Goal: Find specific page/section: Find specific page/section

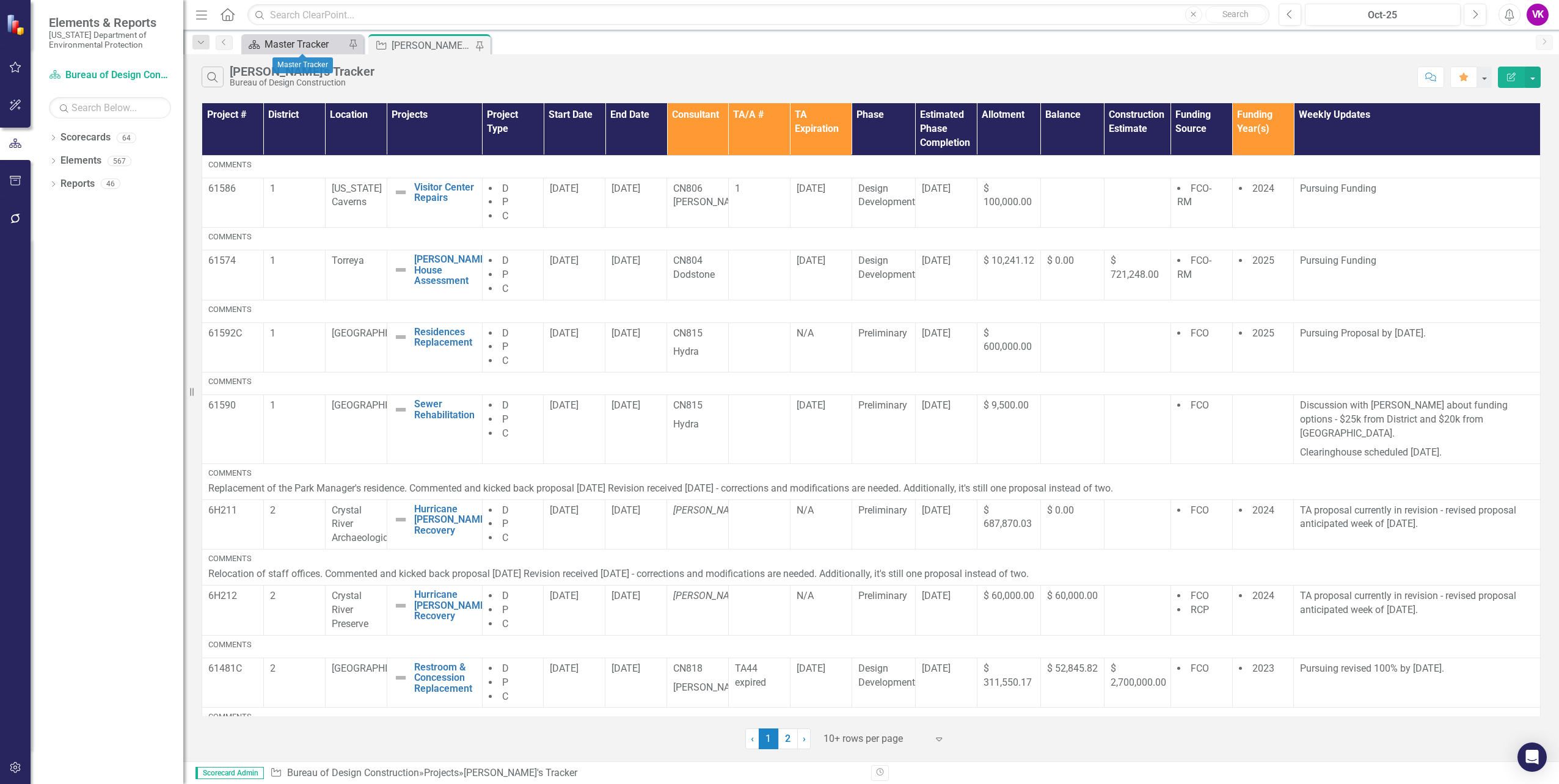
click at [299, 40] on div "Master Tracker" at bounding box center [305, 44] width 81 height 15
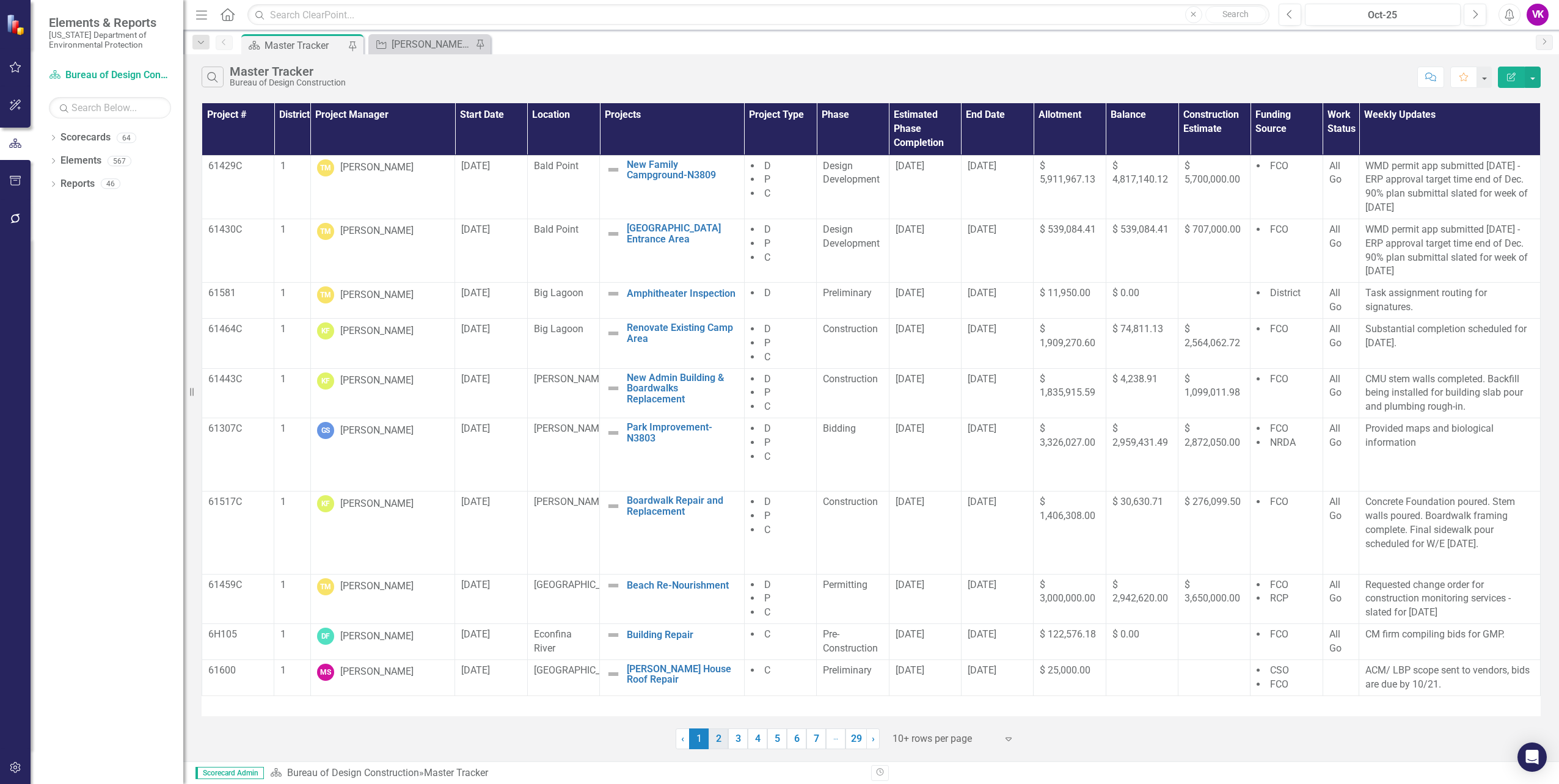
click at [716, 742] on link "2" at bounding box center [718, 738] width 20 height 21
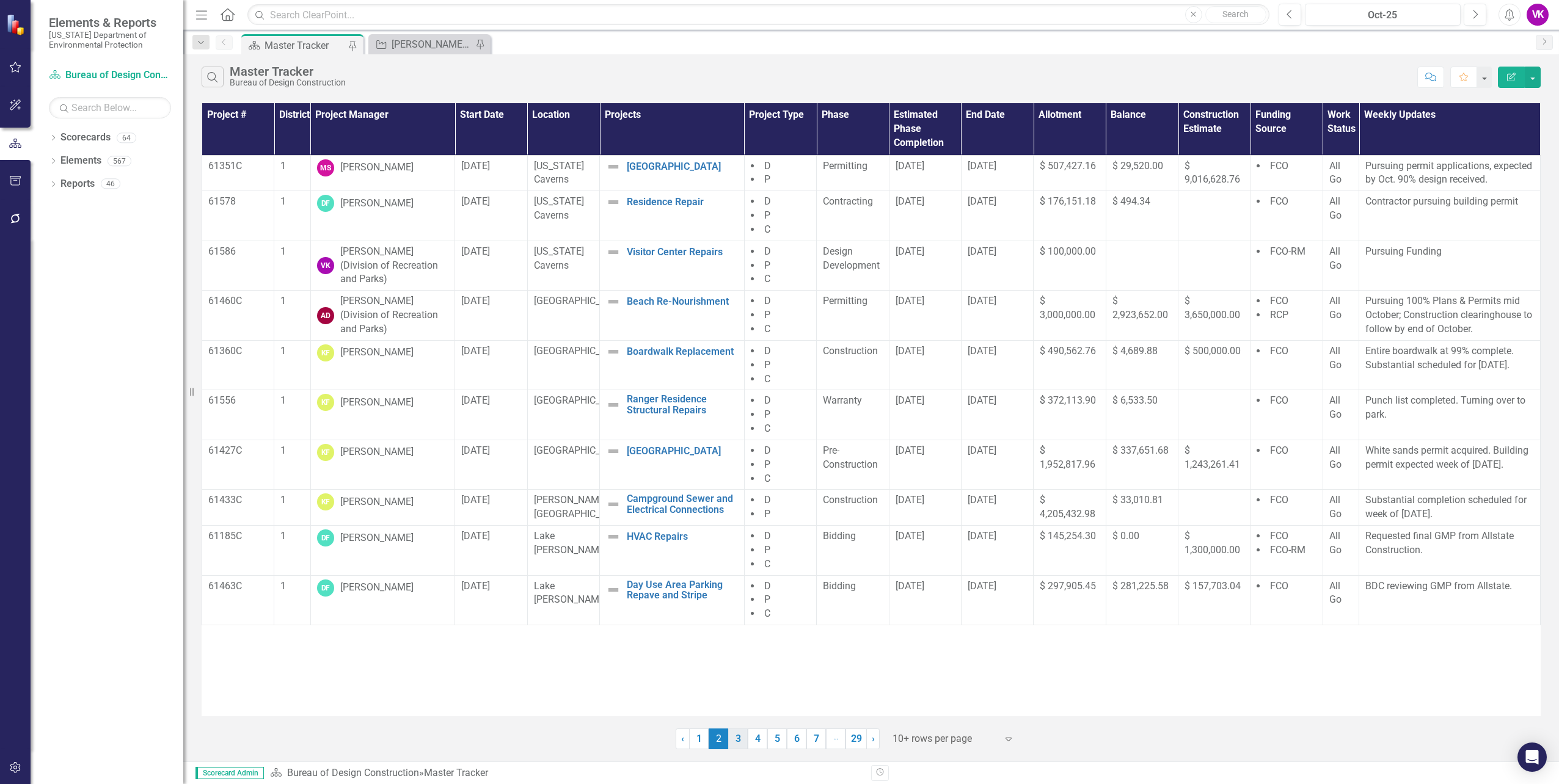
click at [735, 740] on link "3" at bounding box center [738, 738] width 20 height 21
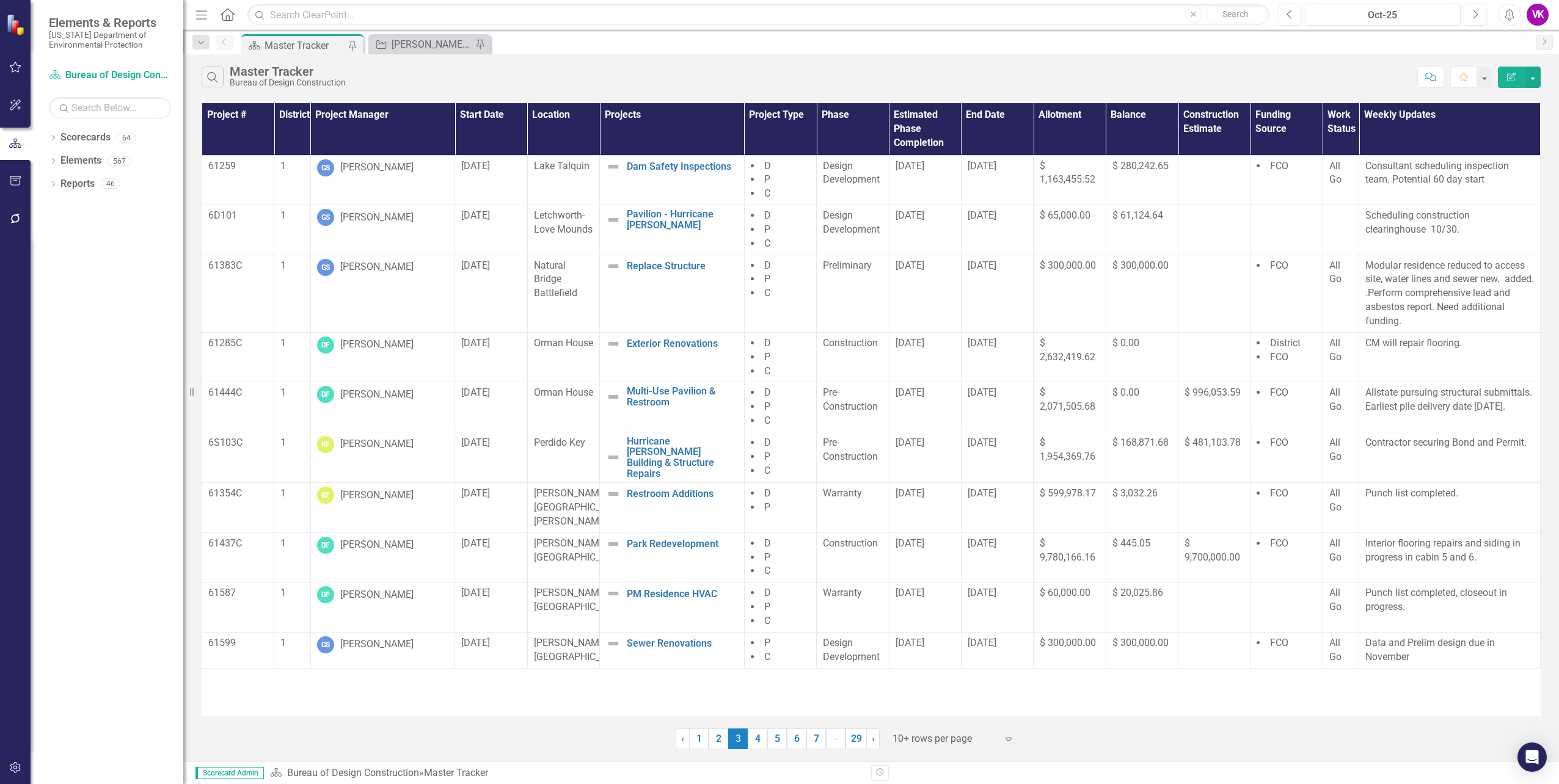
click at [735, 740] on span "3 (current)" at bounding box center [738, 738] width 20 height 21
click at [762, 745] on link "4" at bounding box center [757, 738] width 20 height 21
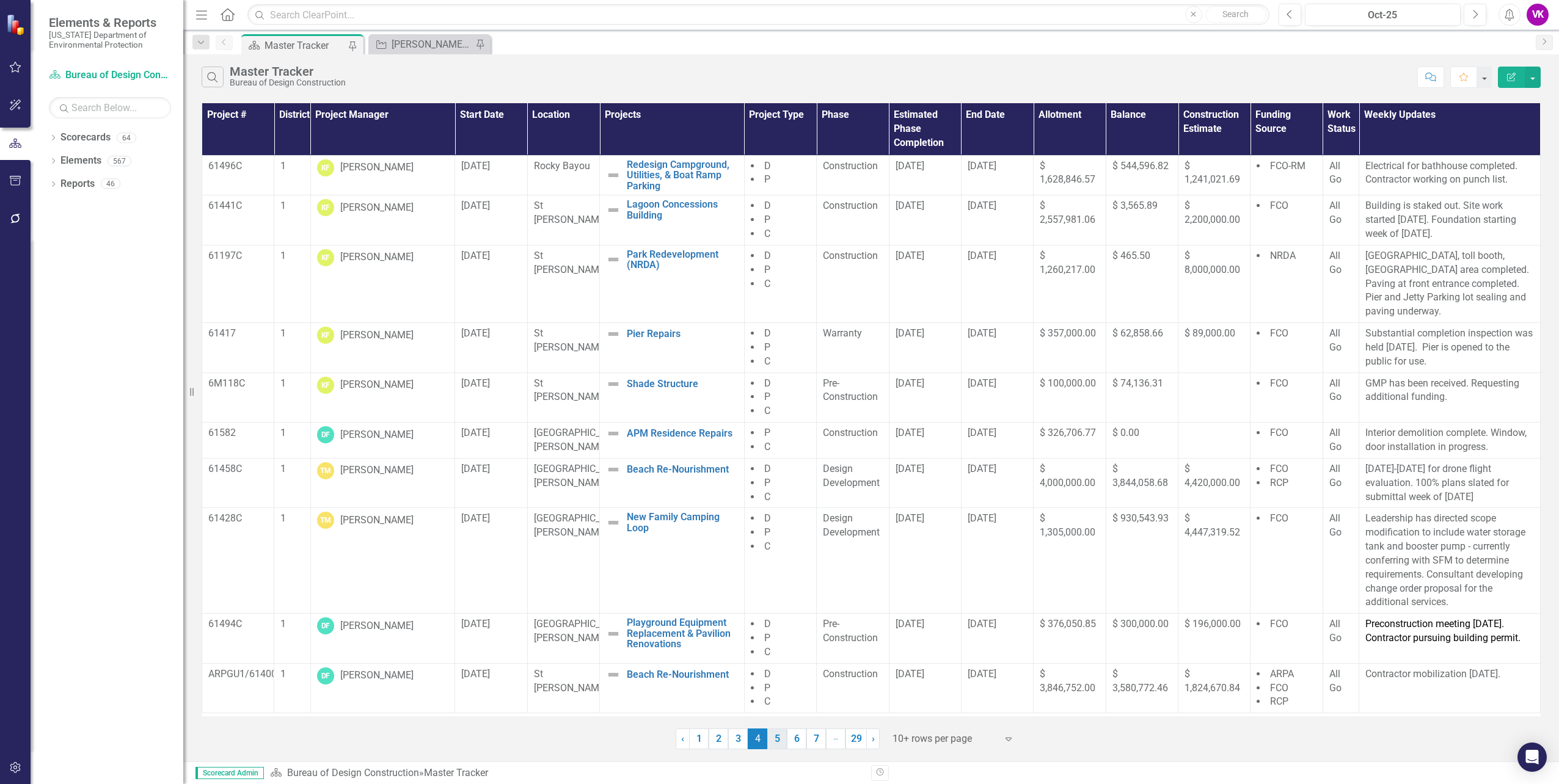
click at [779, 741] on link "5" at bounding box center [777, 738] width 20 height 21
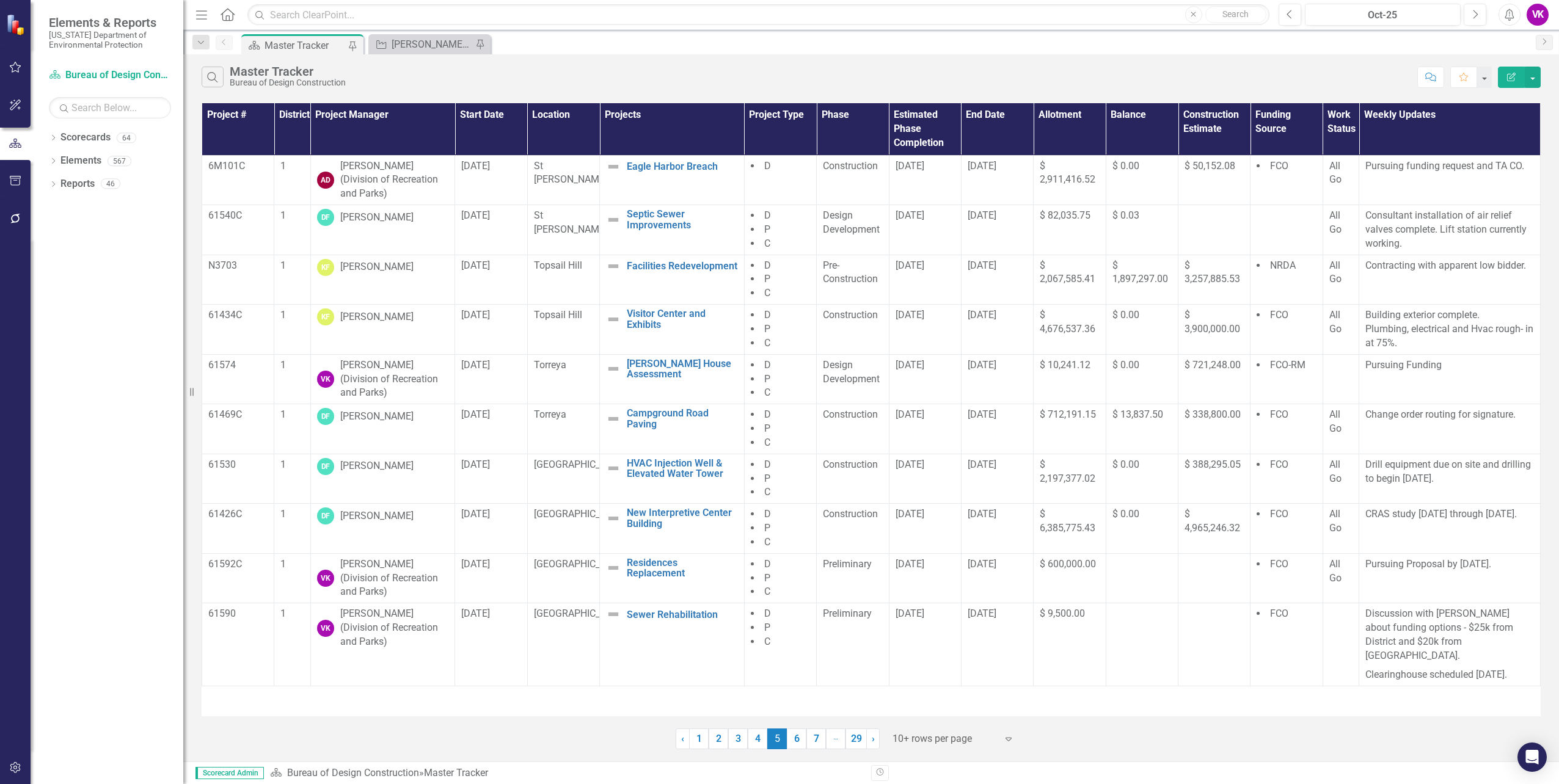
click at [794, 736] on link "6" at bounding box center [797, 738] width 20 height 21
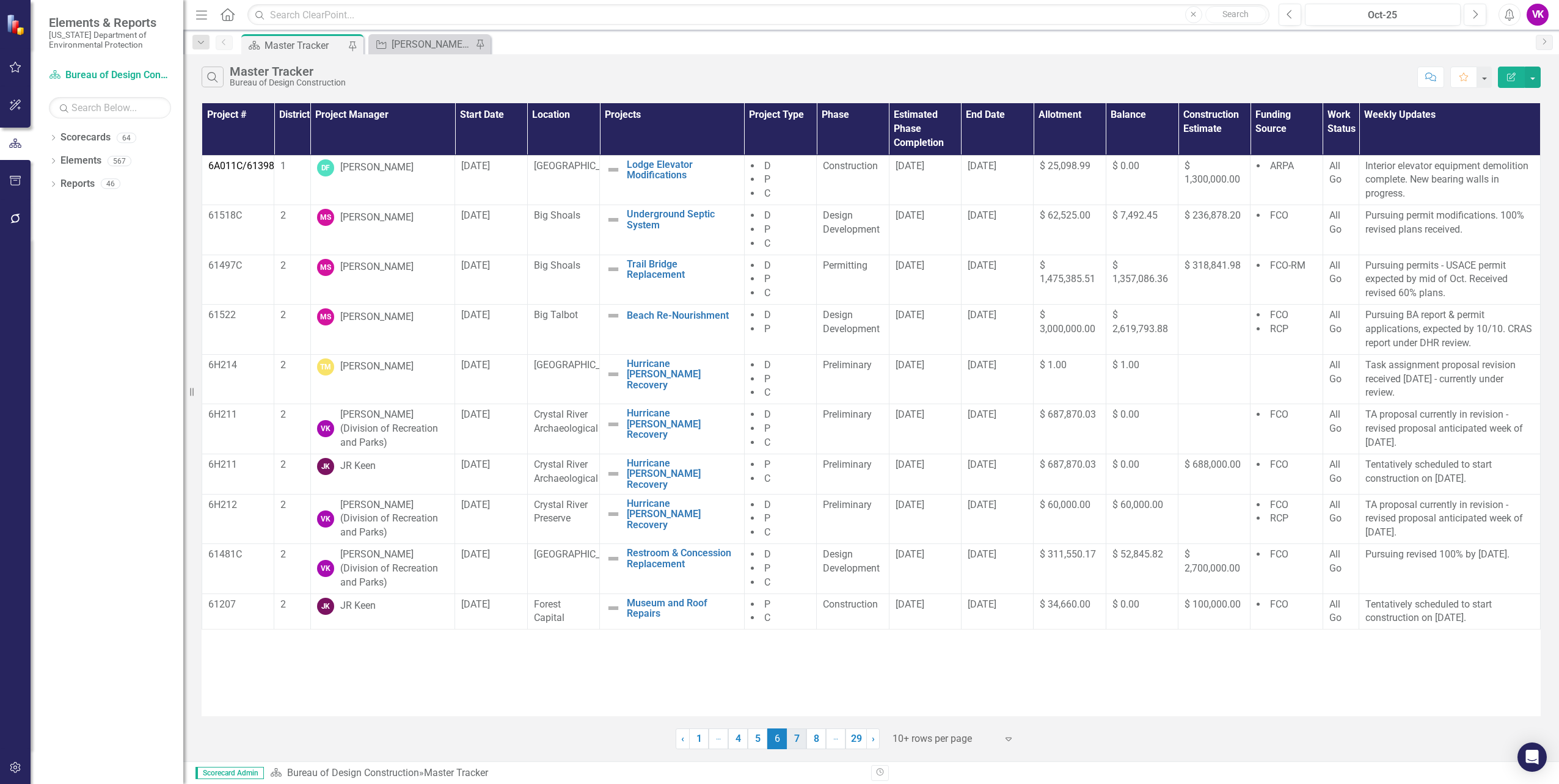
click at [796, 741] on link "7" at bounding box center [797, 738] width 20 height 21
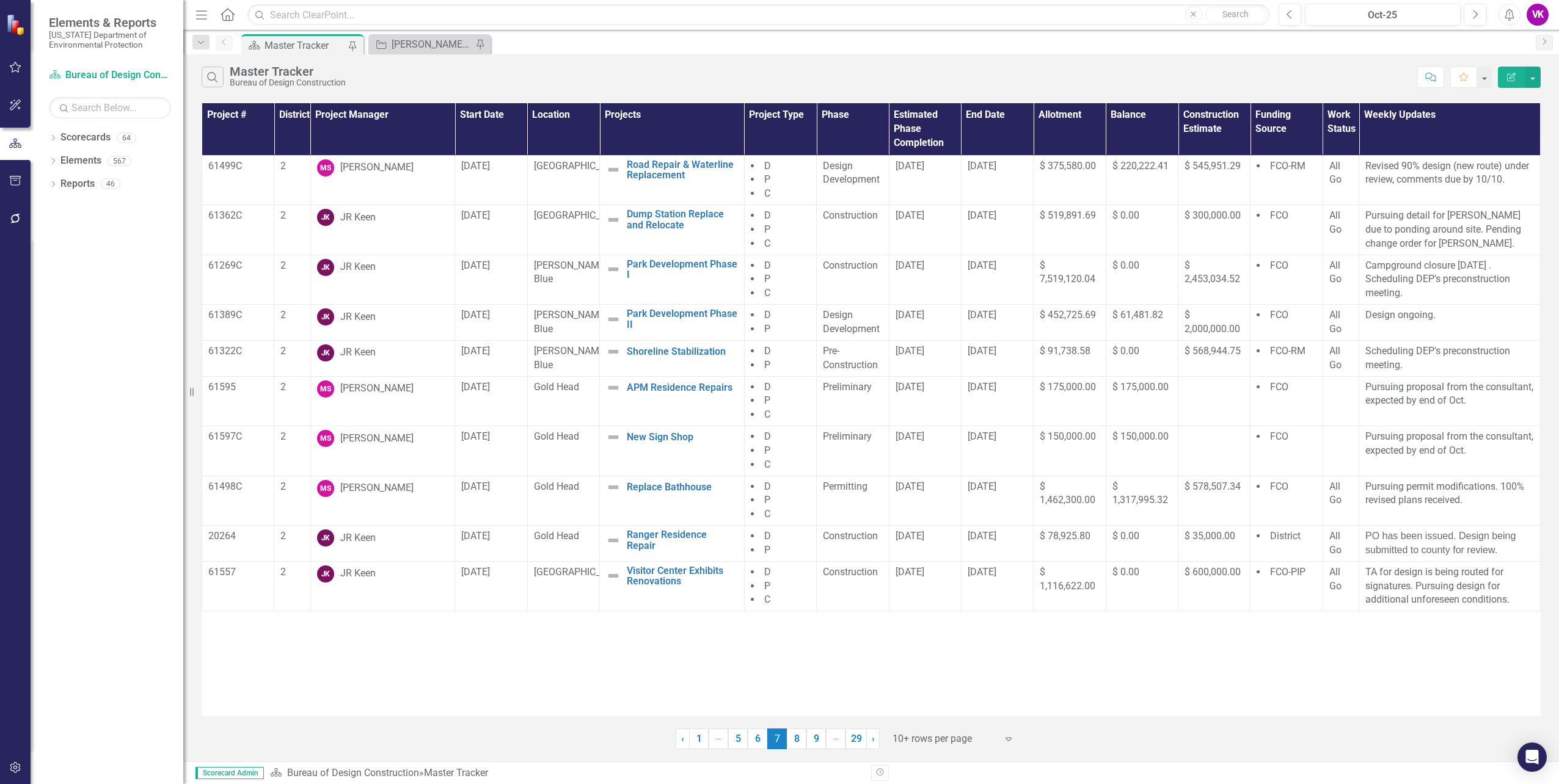
click at [794, 740] on link "8" at bounding box center [797, 738] width 20 height 21
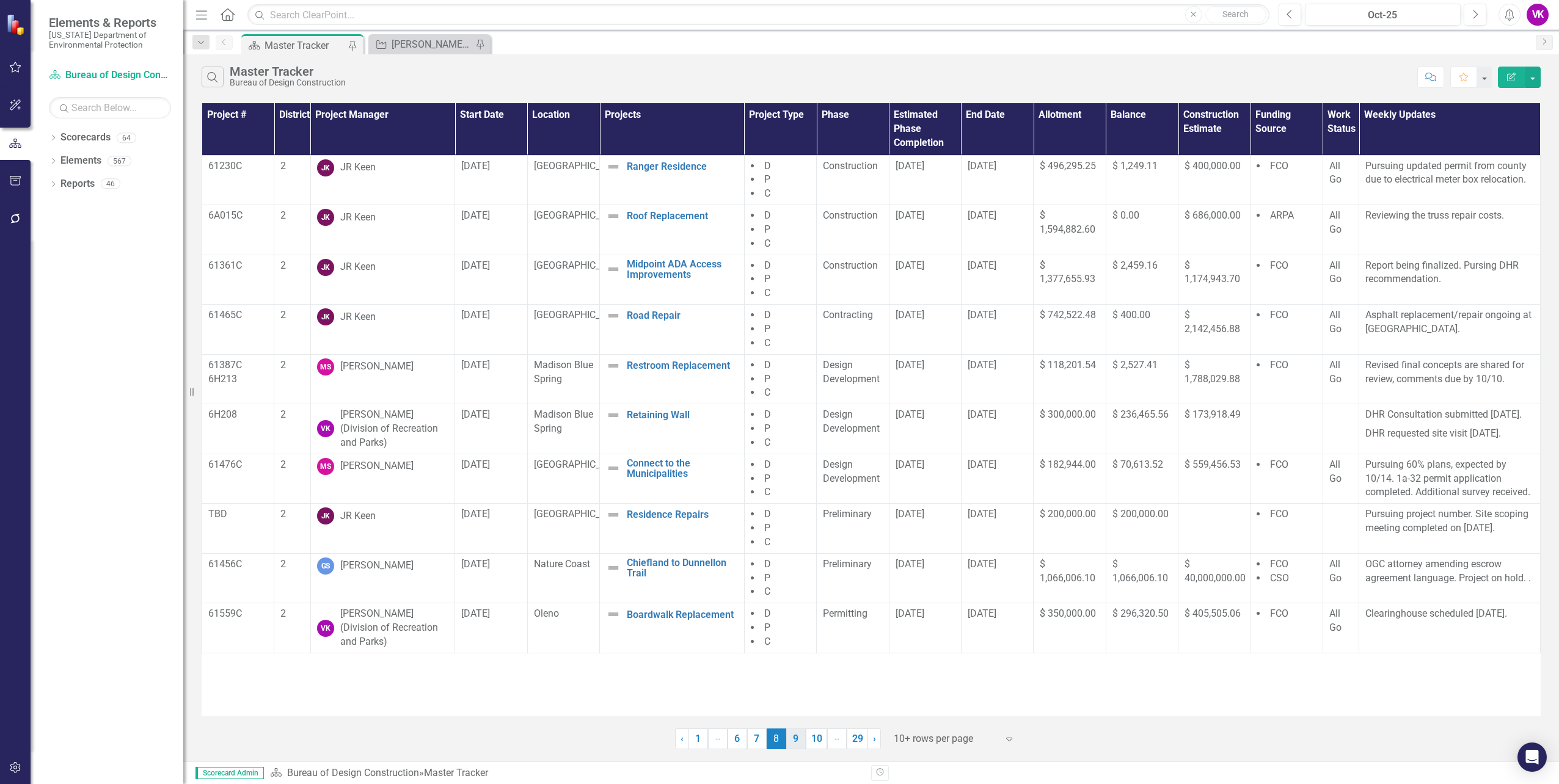
click at [792, 740] on link "9" at bounding box center [796, 738] width 20 height 21
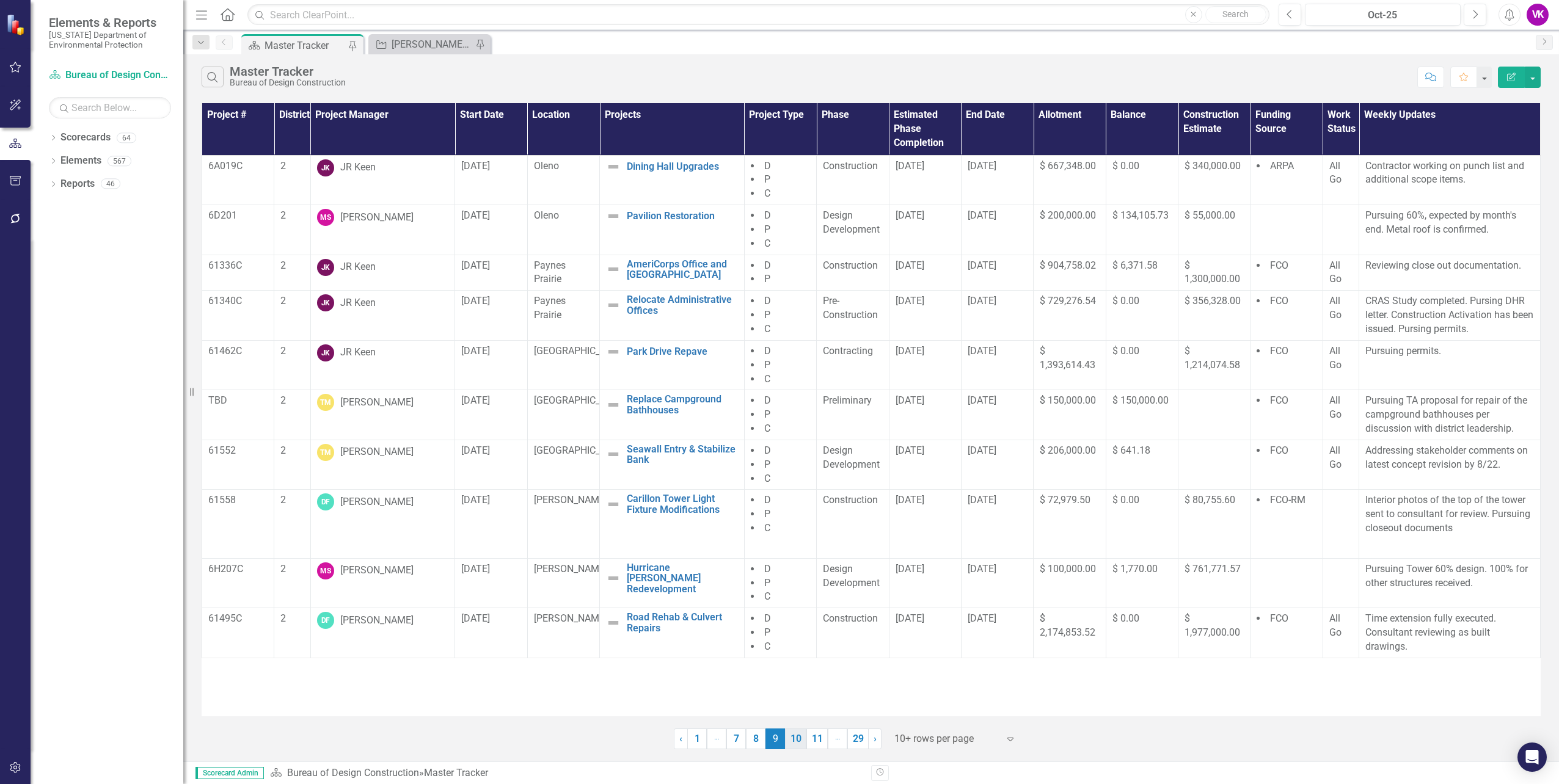
click at [797, 740] on link "10" at bounding box center [795, 738] width 21 height 21
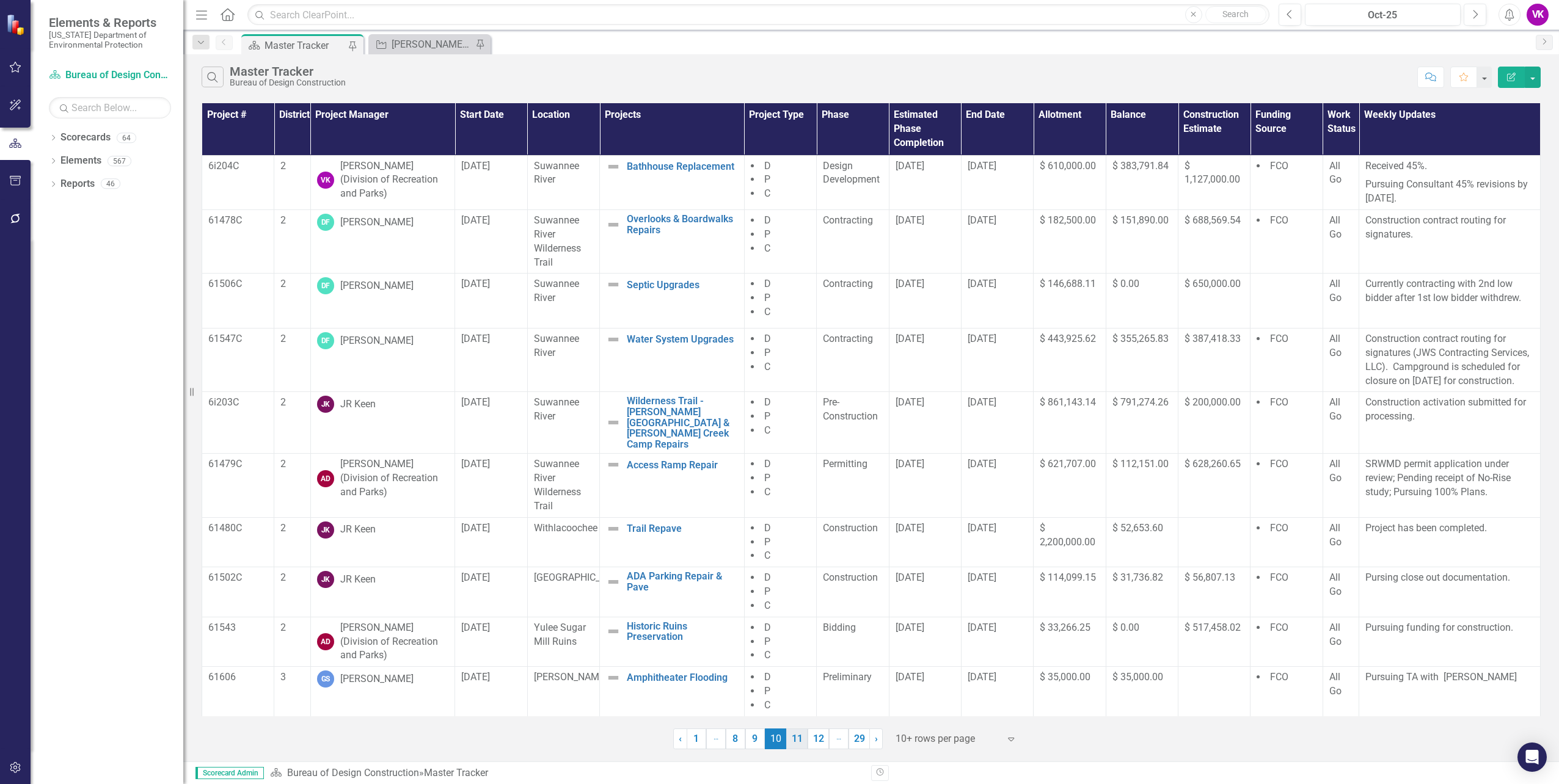
click at [799, 741] on link "11" at bounding box center [797, 738] width 21 height 21
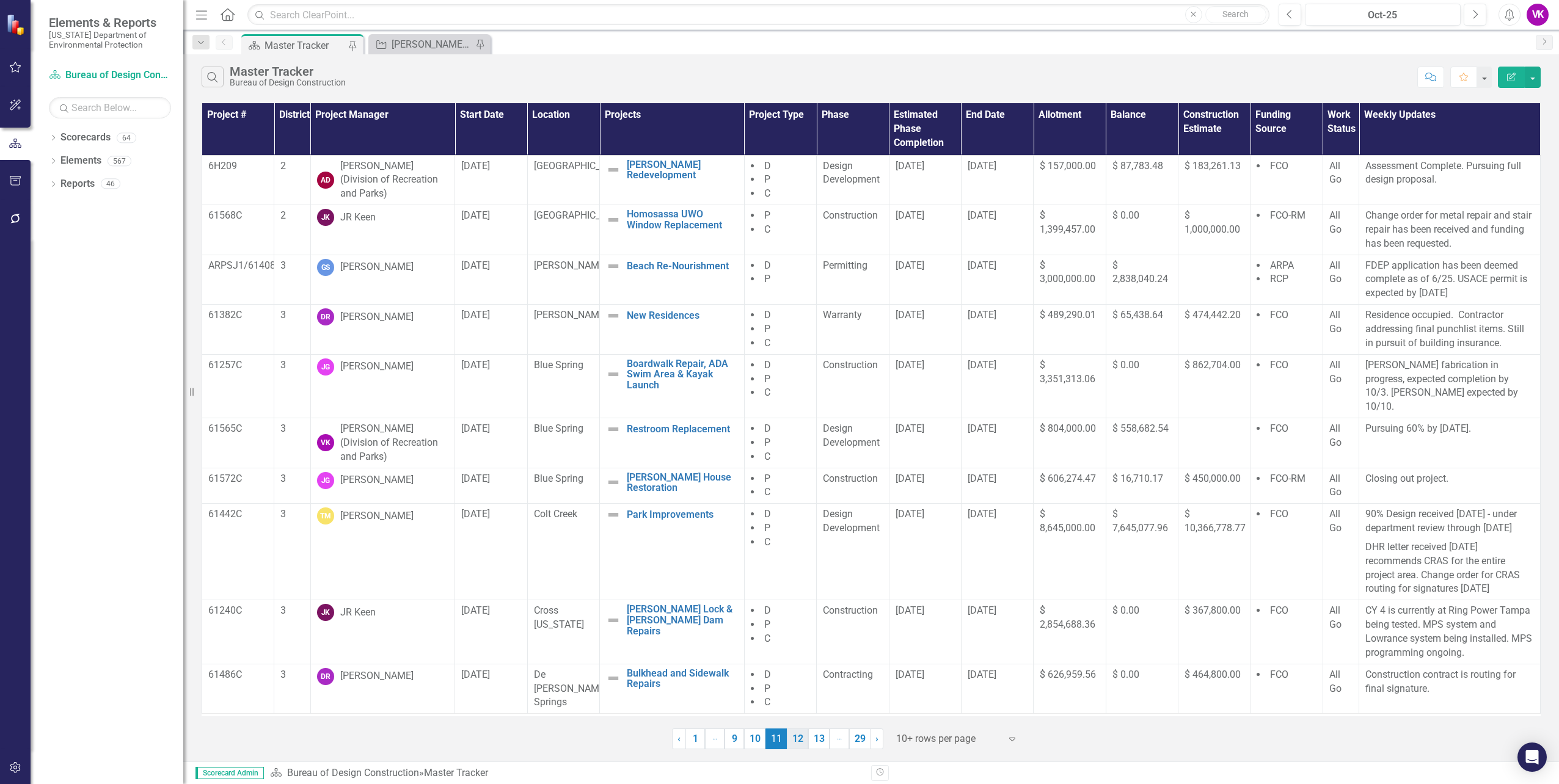
click at [801, 740] on link "12" at bounding box center [797, 738] width 21 height 21
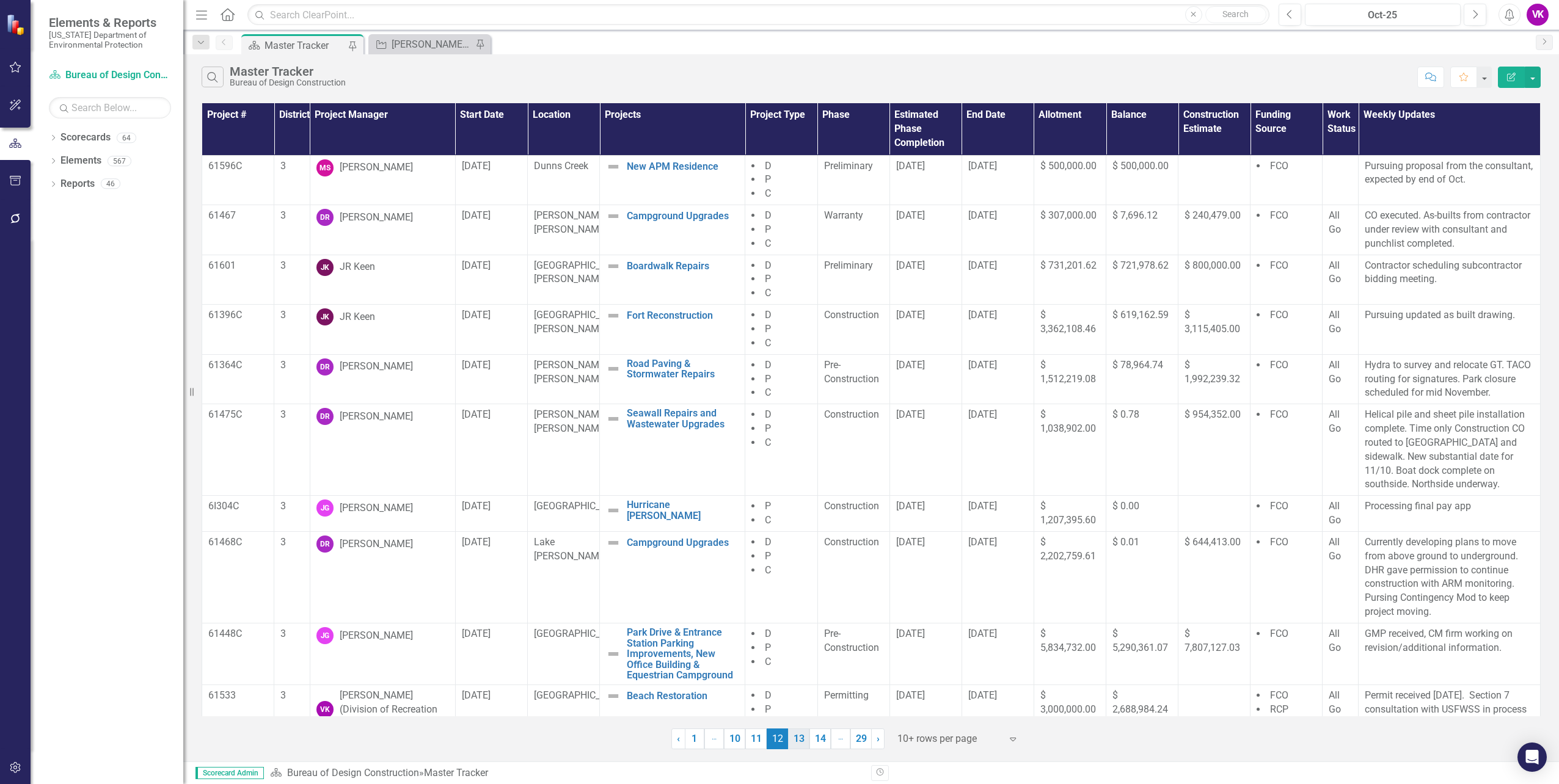
click at [801, 740] on link "13" at bounding box center [799, 738] width 21 height 21
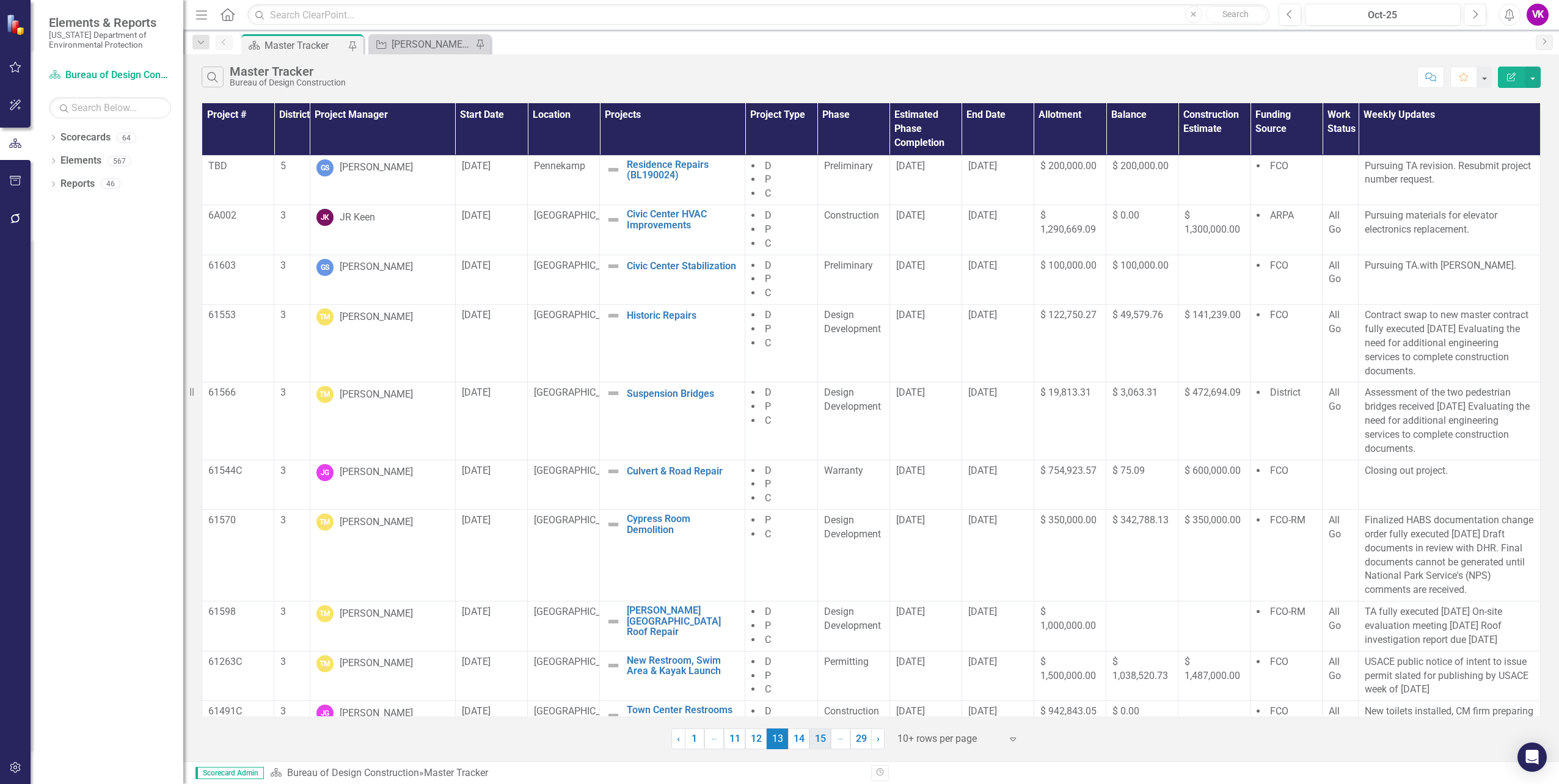
click at [822, 740] on link "15" at bounding box center [820, 738] width 21 height 21
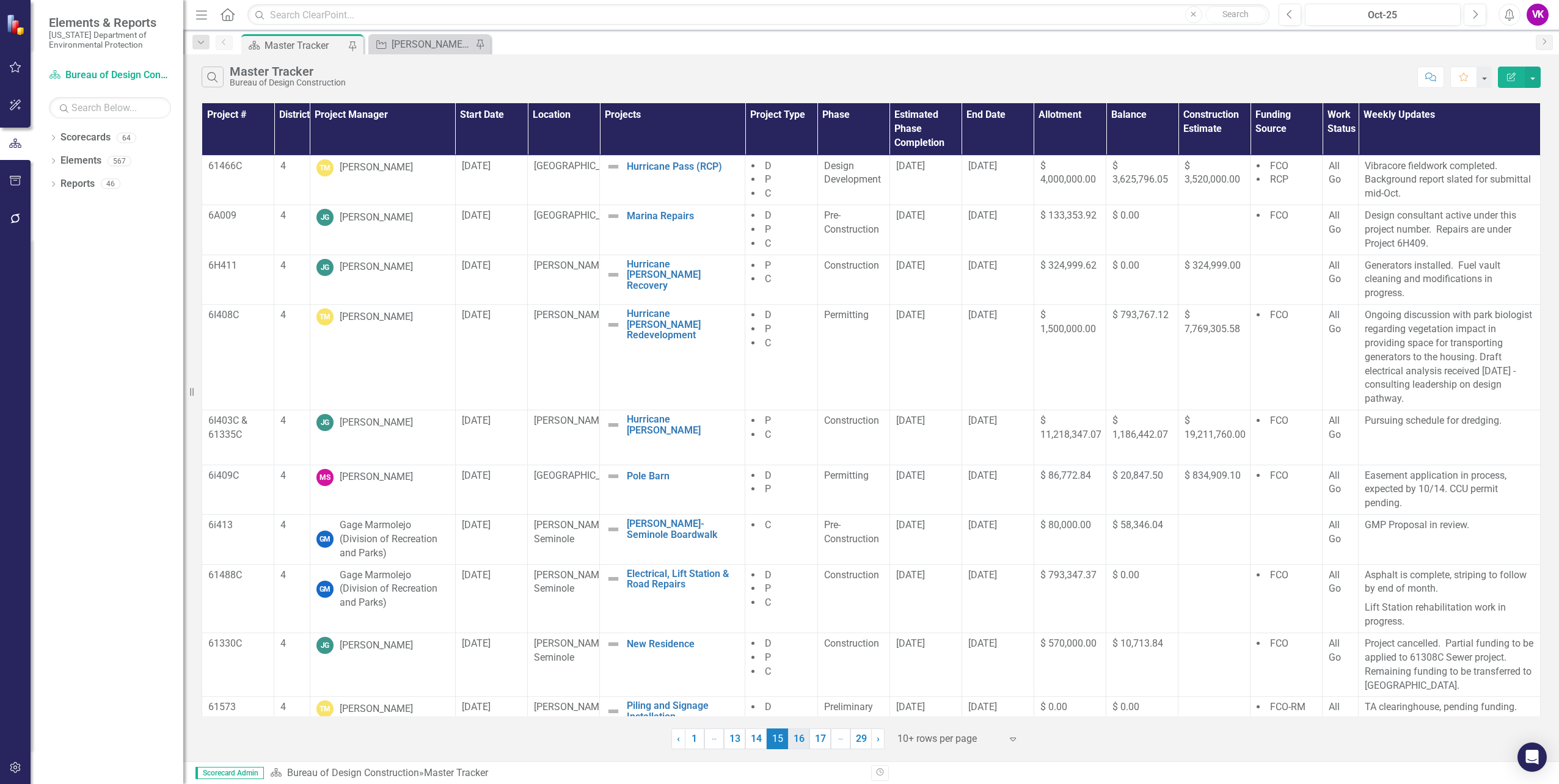
click at [795, 744] on link "16" at bounding box center [799, 738] width 21 height 21
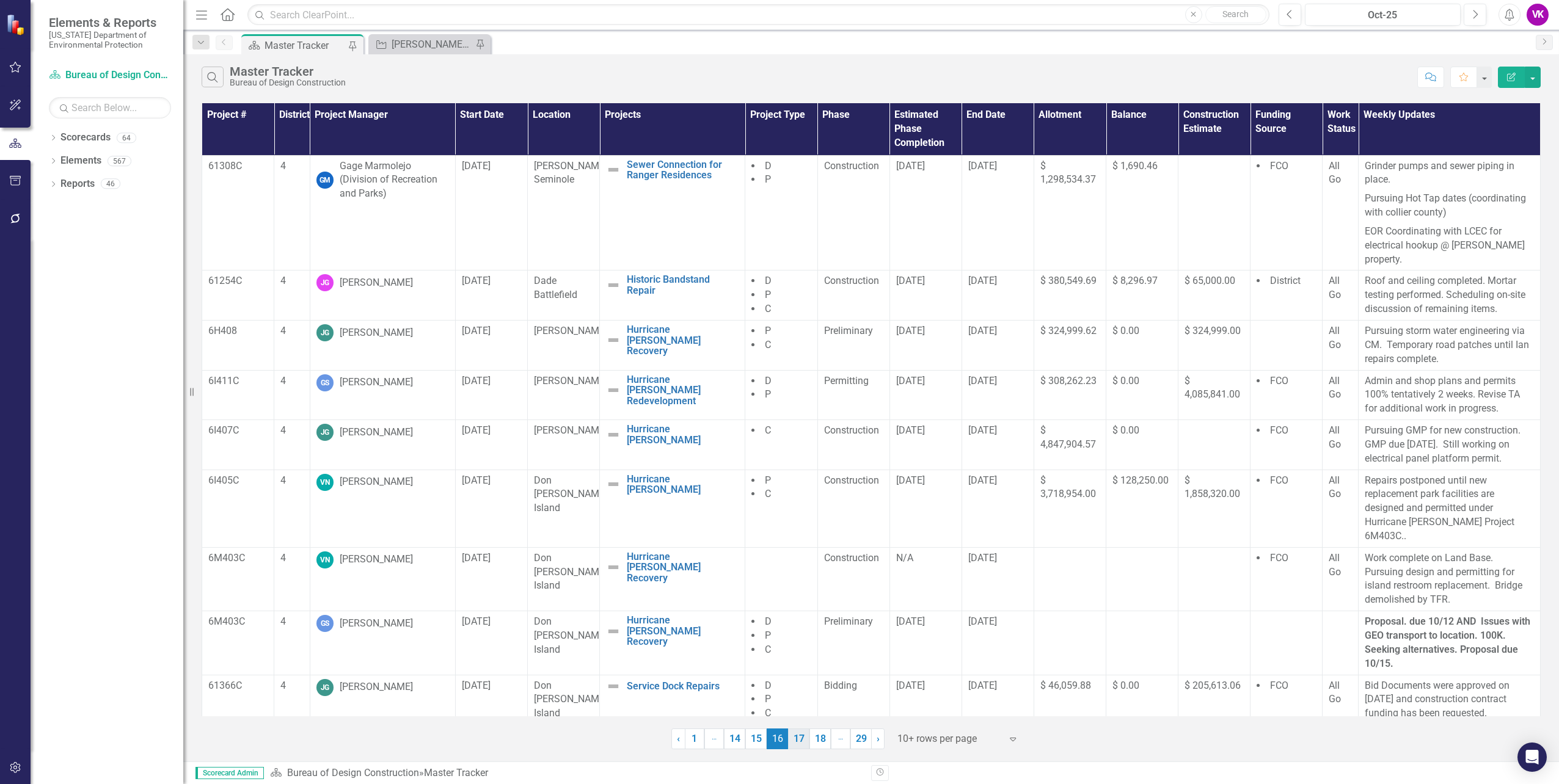
click at [822, 741] on link "18" at bounding box center [820, 738] width 21 height 21
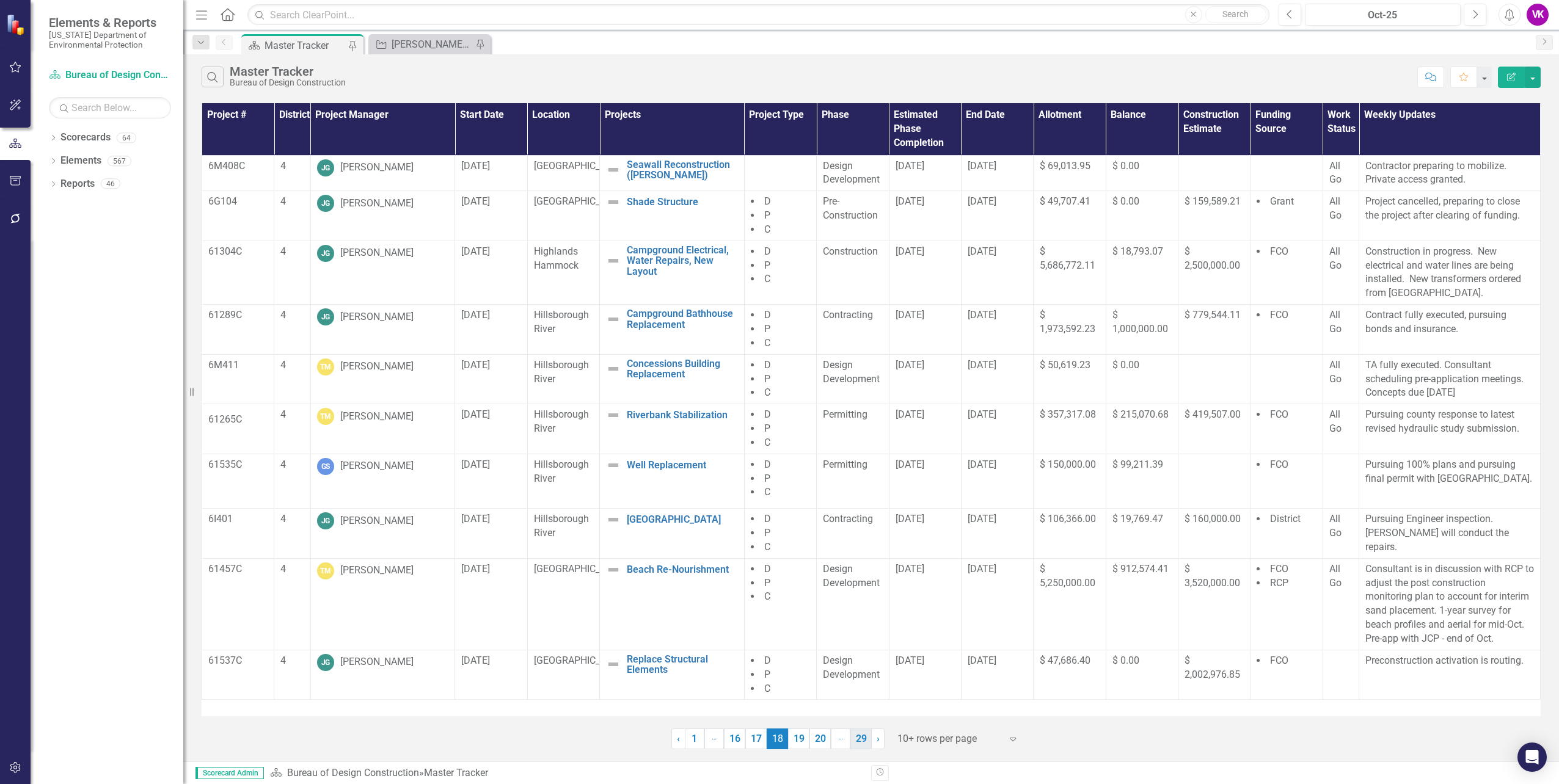
click at [859, 744] on link "29" at bounding box center [860, 738] width 21 height 21
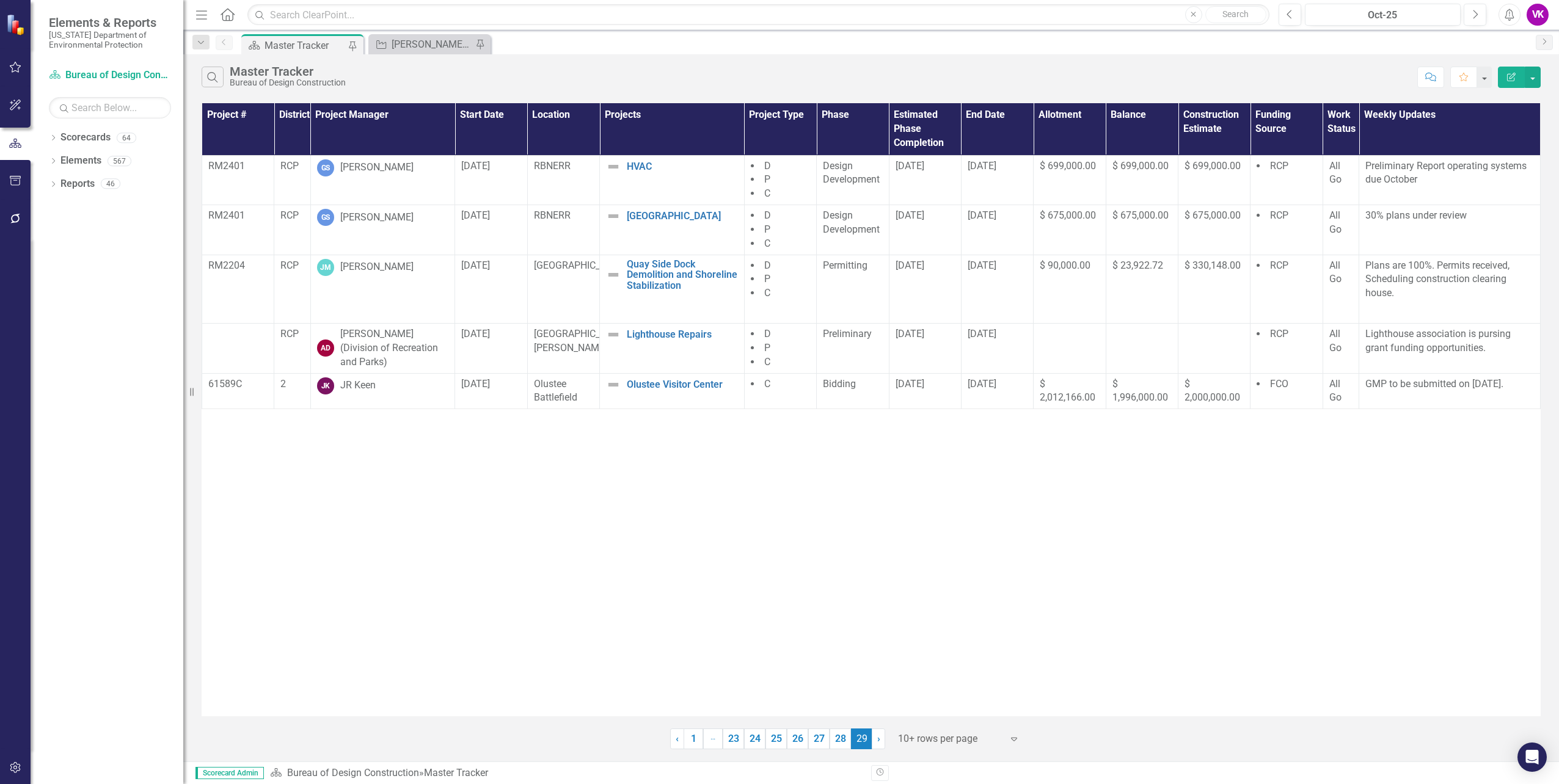
click at [841, 740] on link "28" at bounding box center [840, 738] width 21 height 21
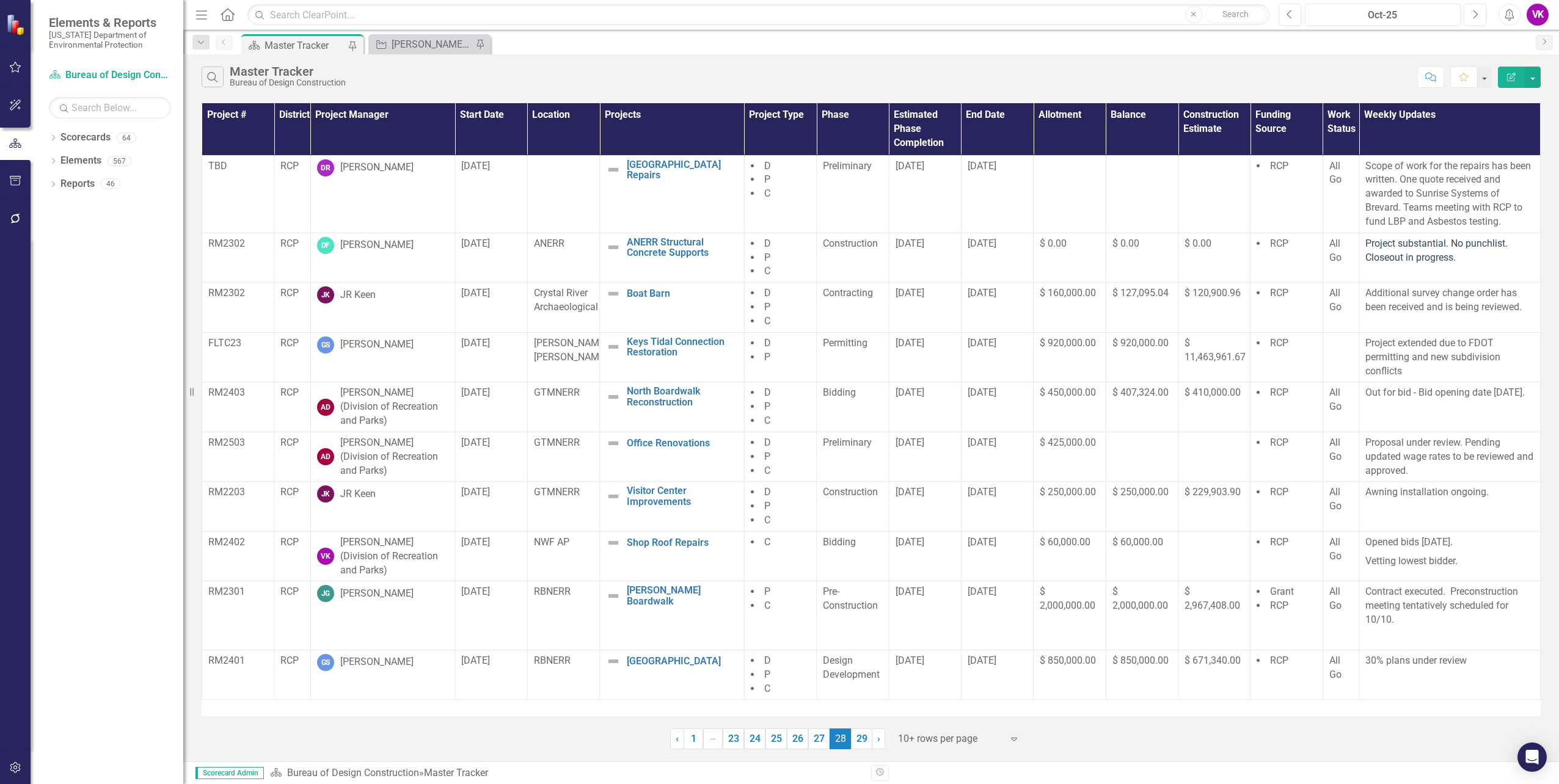
click at [818, 740] on link "27" at bounding box center [818, 738] width 21 height 21
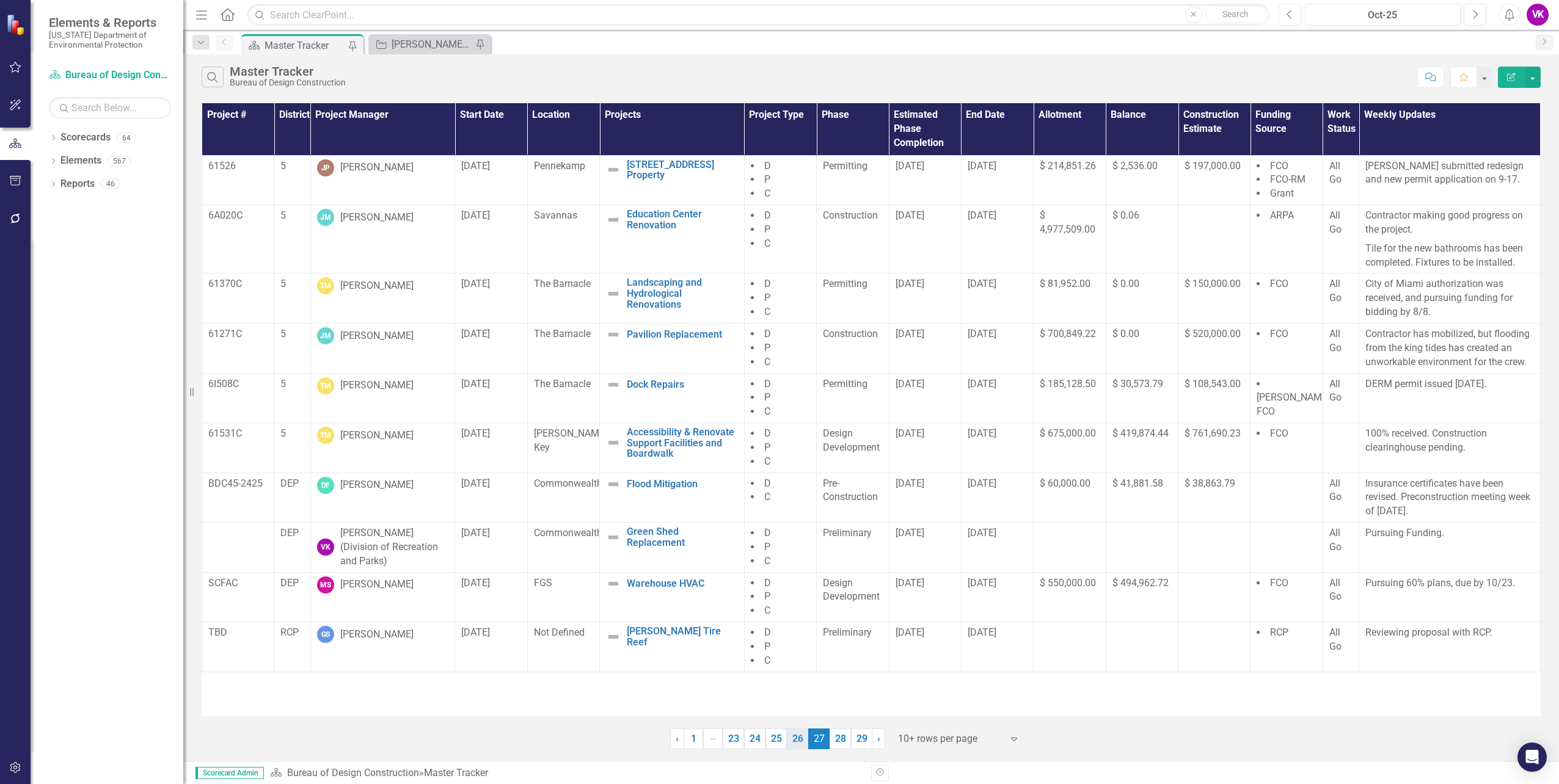
click at [800, 734] on link "26" at bounding box center [797, 738] width 21 height 21
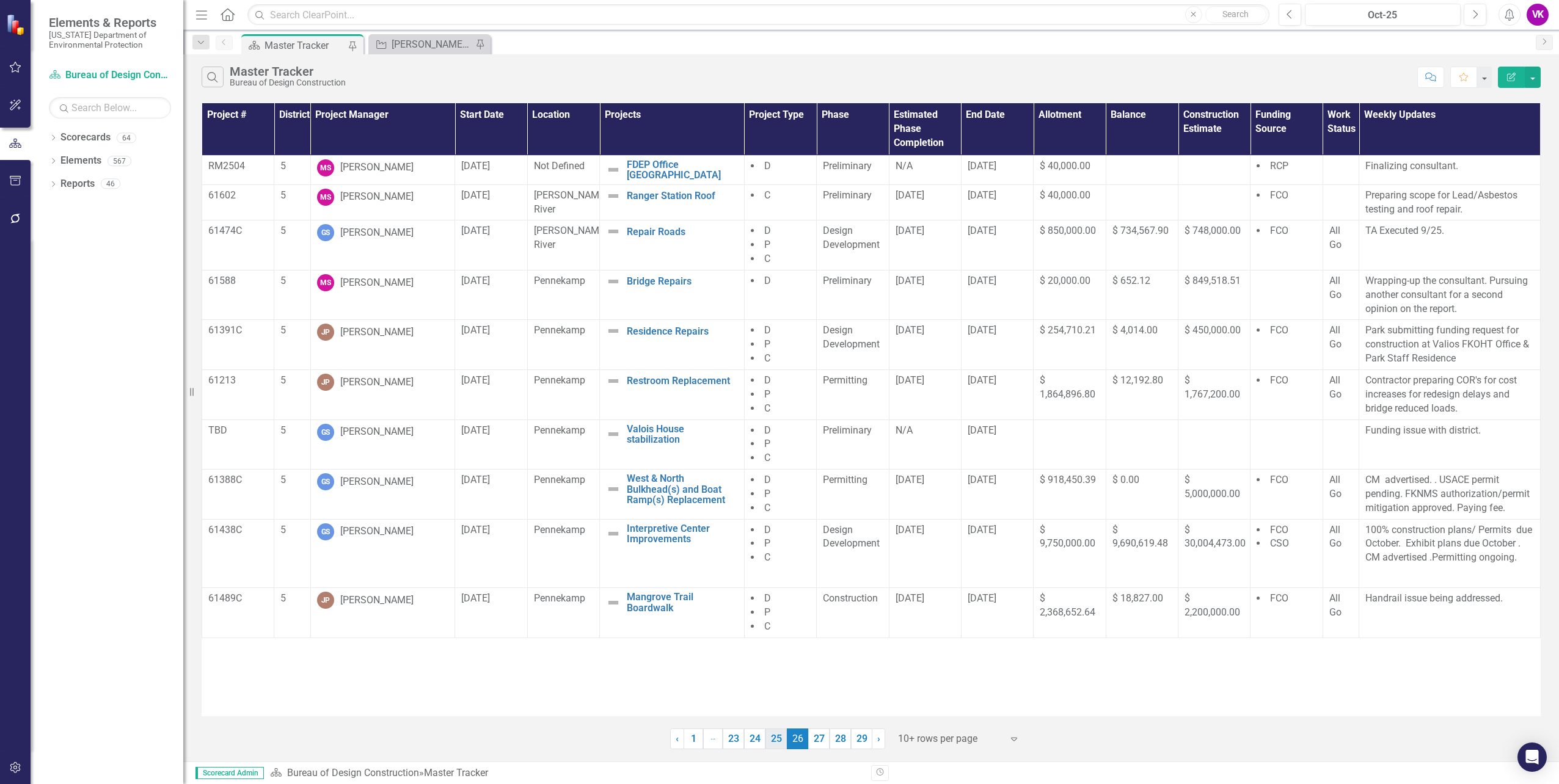
click at [782, 739] on link "25" at bounding box center [775, 738] width 21 height 21
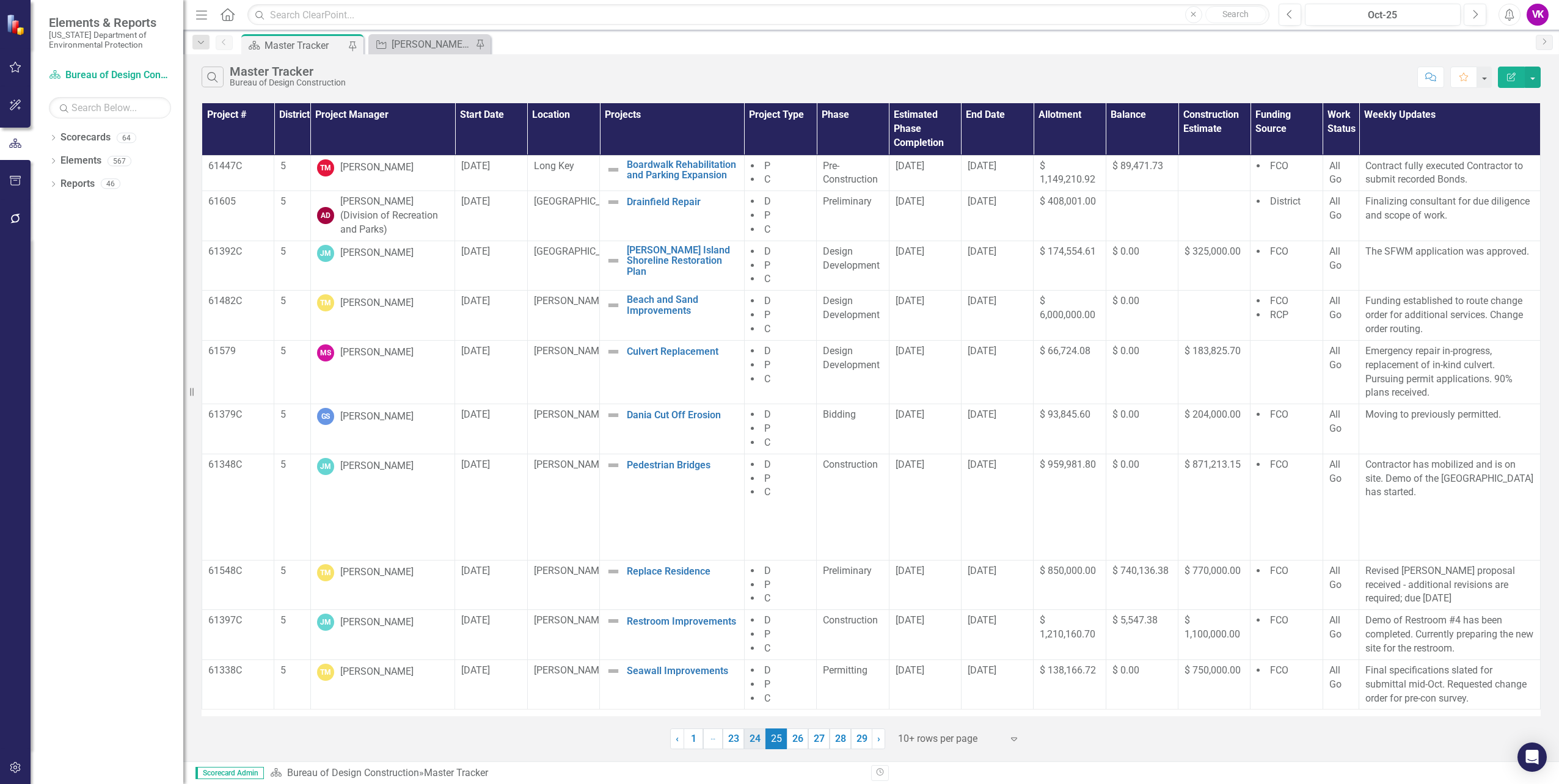
click at [756, 740] on link "24" at bounding box center [754, 738] width 21 height 21
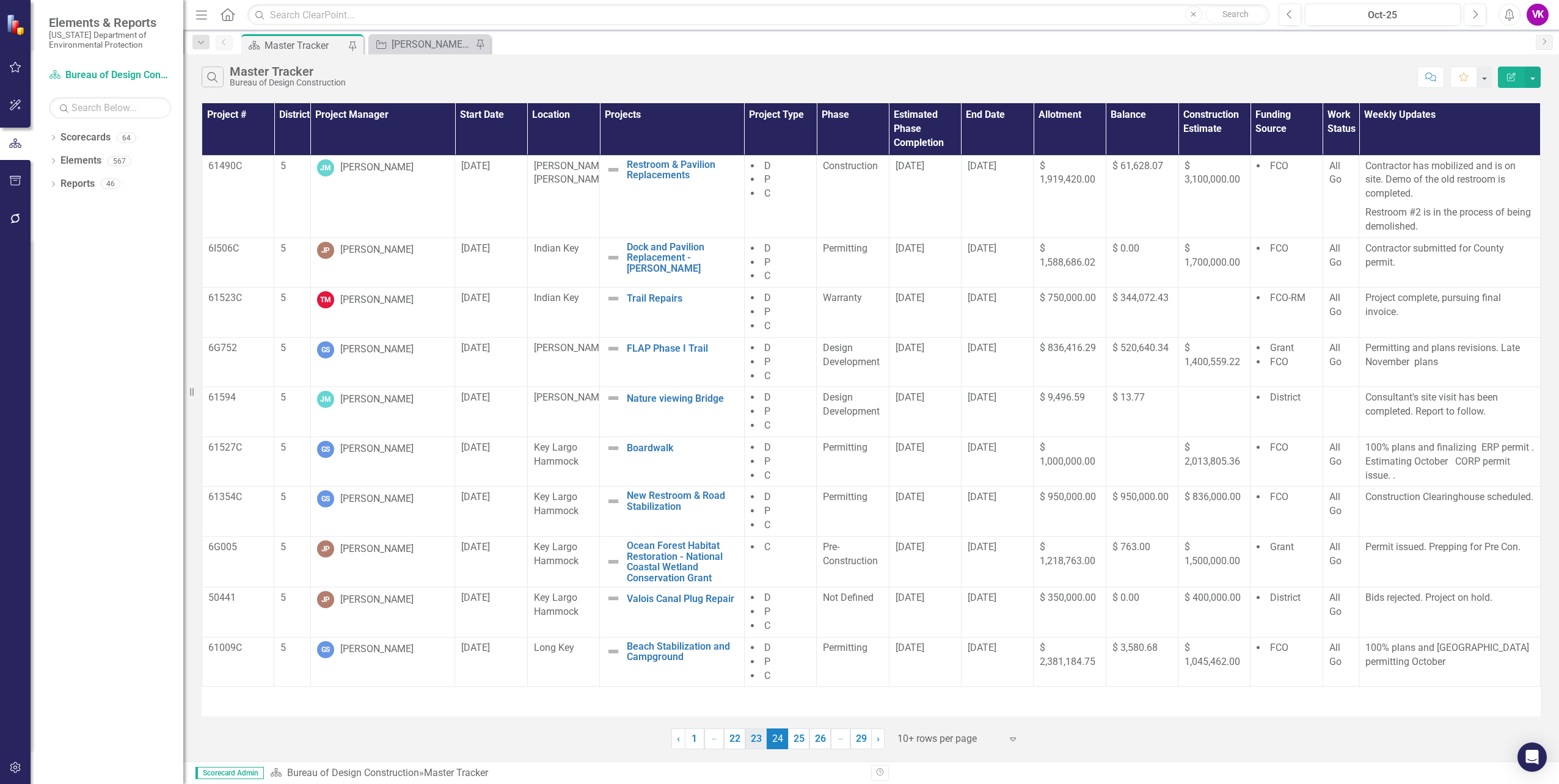
click at [752, 738] on link "23" at bounding box center [756, 738] width 21 height 21
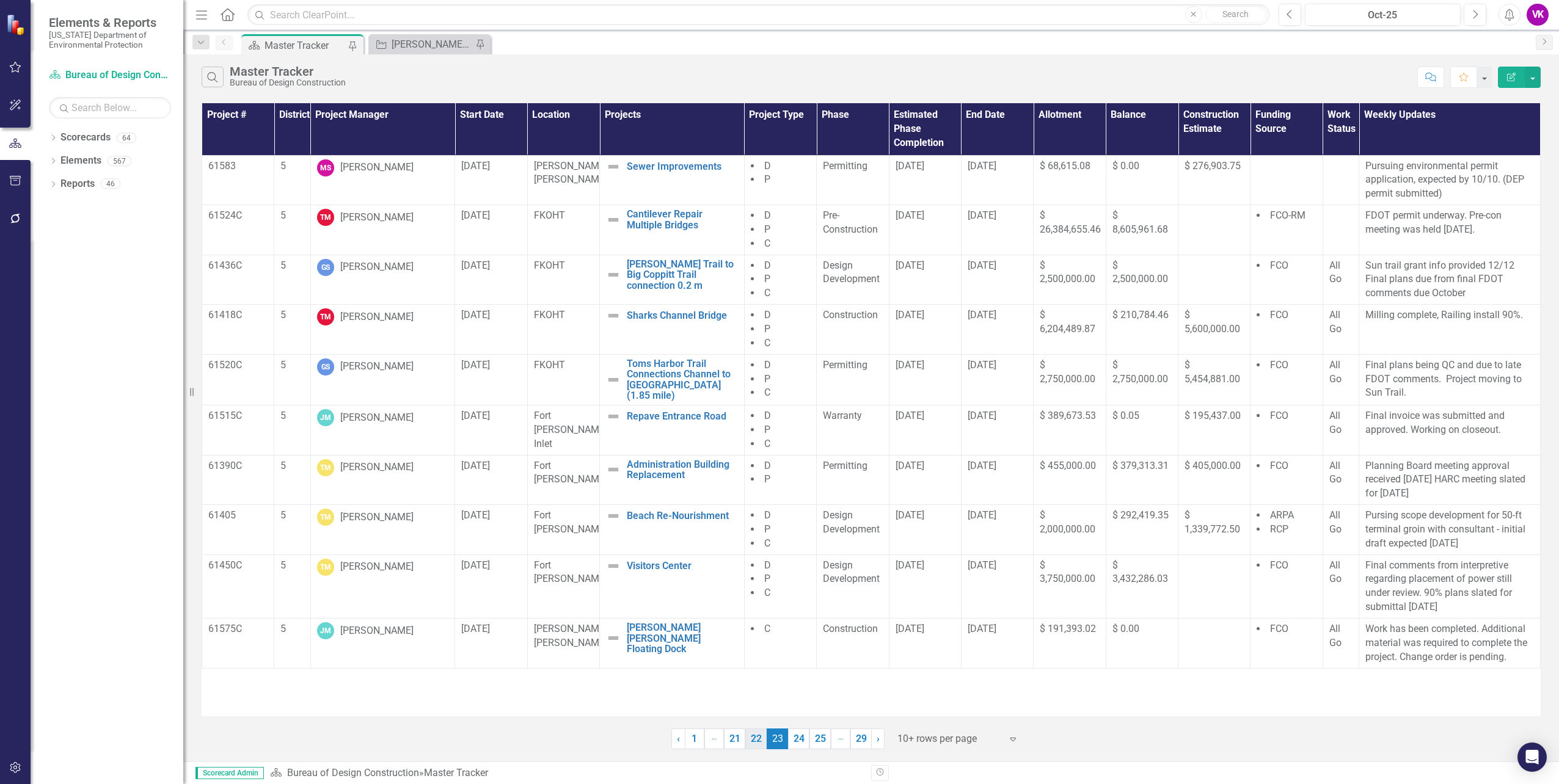
click at [752, 737] on link "22" at bounding box center [756, 738] width 21 height 21
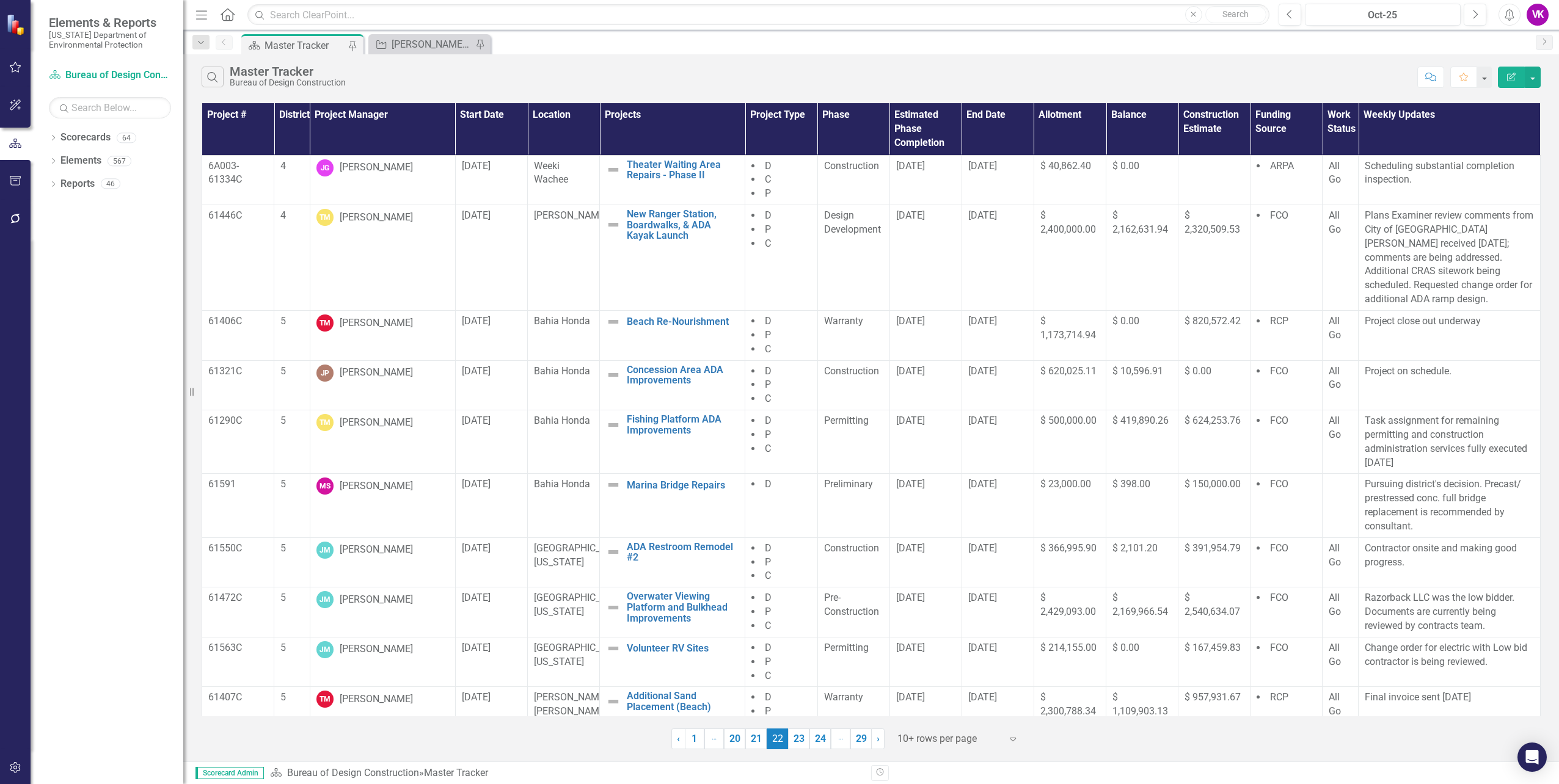
click at [752, 737] on link "21" at bounding box center [756, 738] width 21 height 21
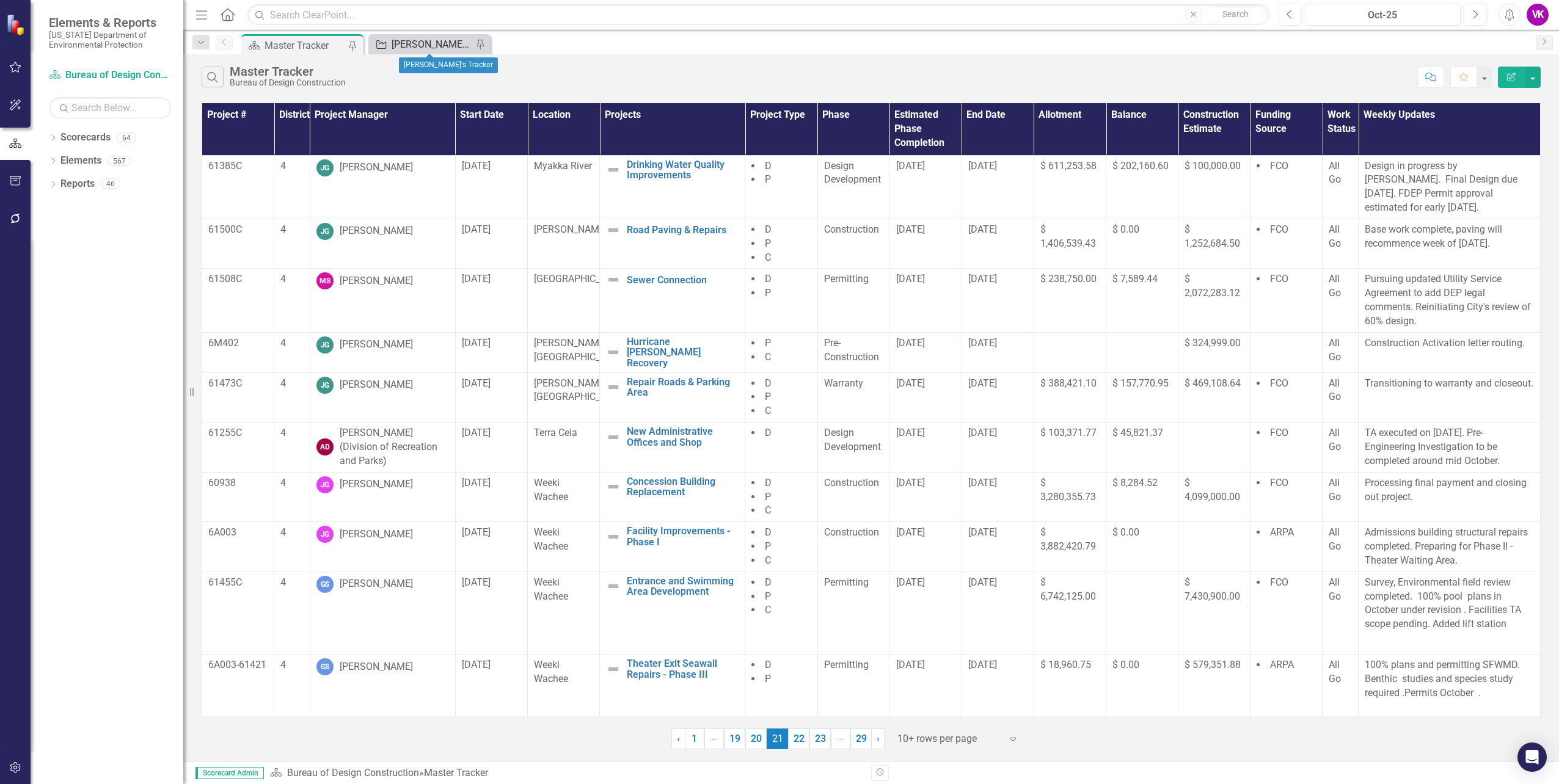
click at [411, 43] on div "[PERSON_NAME]'s Tracker" at bounding box center [432, 44] width 81 height 15
